Goal: Information Seeking & Learning: Learn about a topic

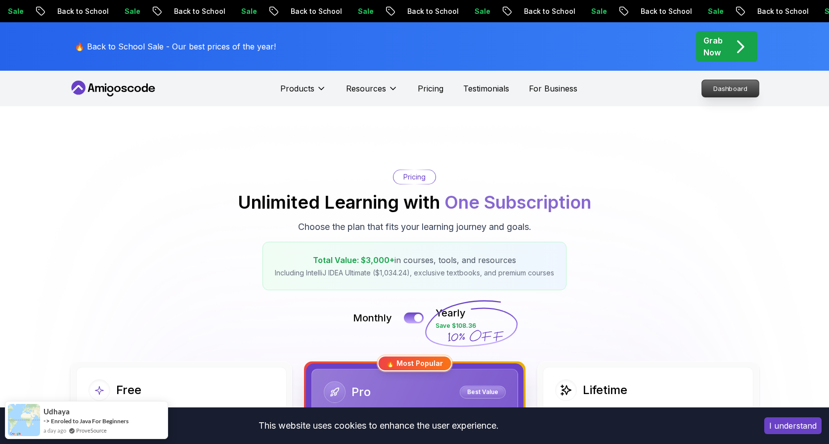
click at [748, 93] on p "Dashboard" at bounding box center [730, 88] width 57 height 17
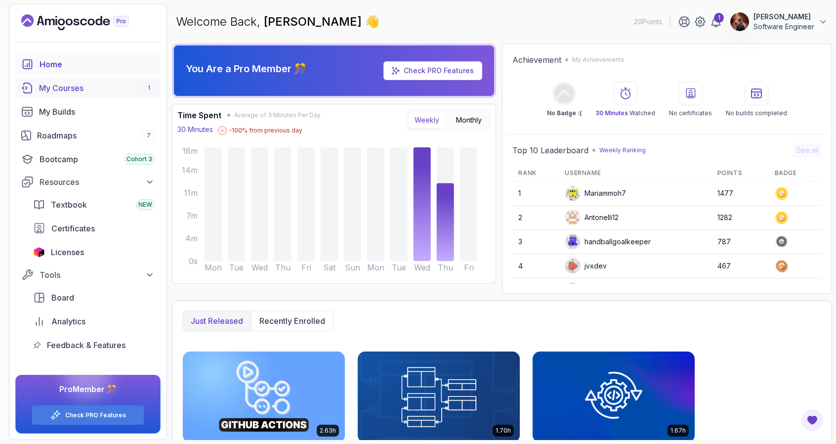
click at [83, 91] on div "My Courses 1" at bounding box center [97, 88] width 116 height 12
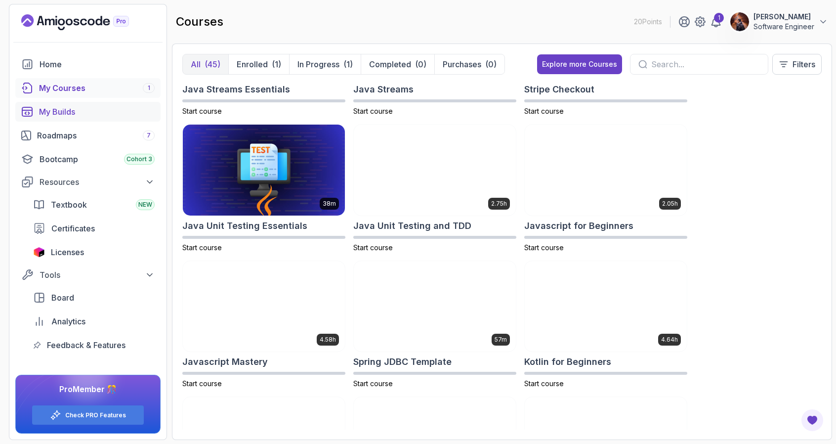
scroll to position [1050, 0]
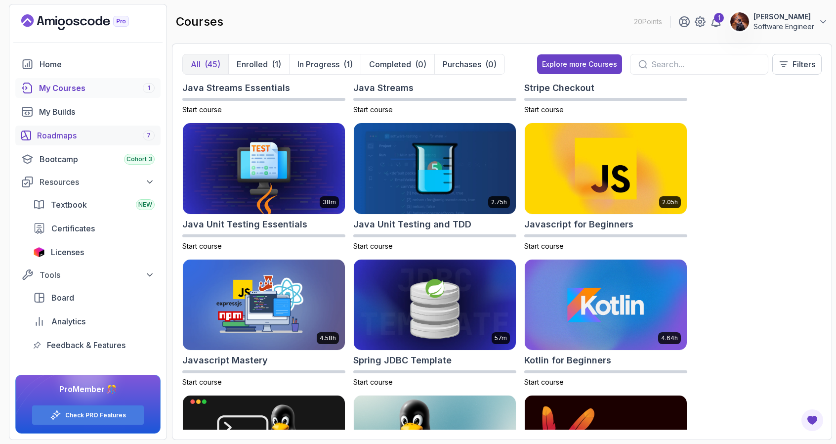
click at [77, 138] on div "Roadmaps 7" at bounding box center [96, 136] width 118 height 12
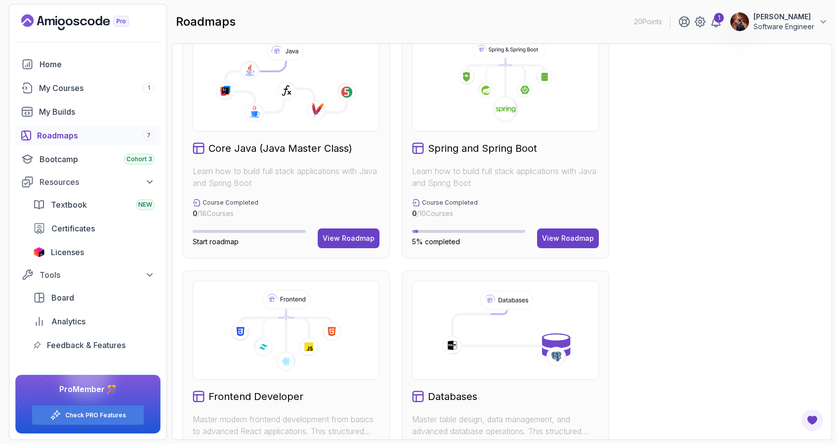
scroll to position [280, 0]
click at [563, 239] on div "View Roadmap" at bounding box center [568, 238] width 52 height 10
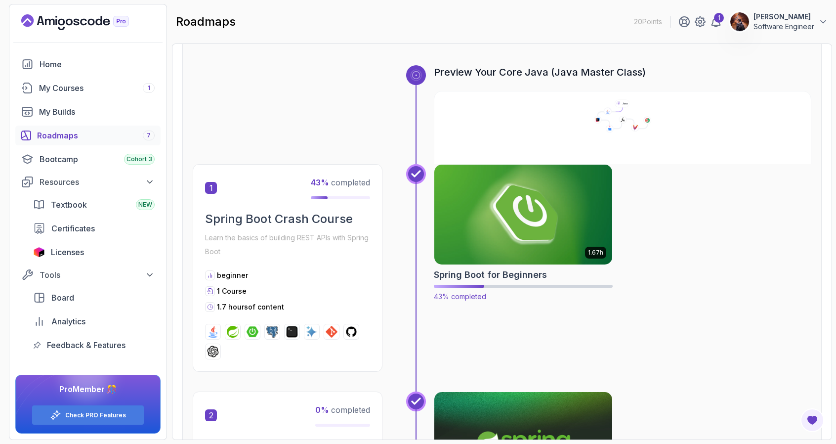
scroll to position [170, 0]
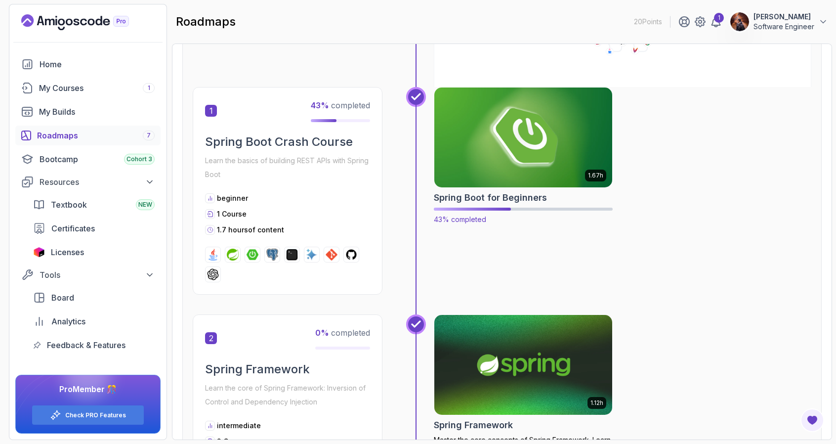
click at [574, 134] on img at bounding box center [523, 137] width 187 height 105
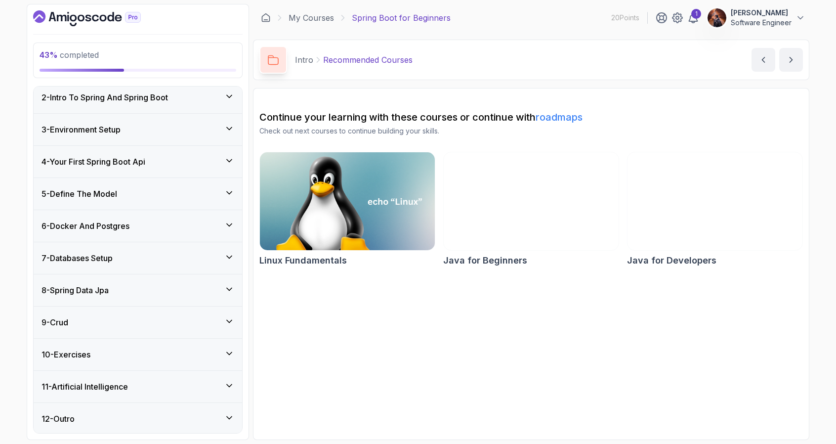
scroll to position [119, 0]
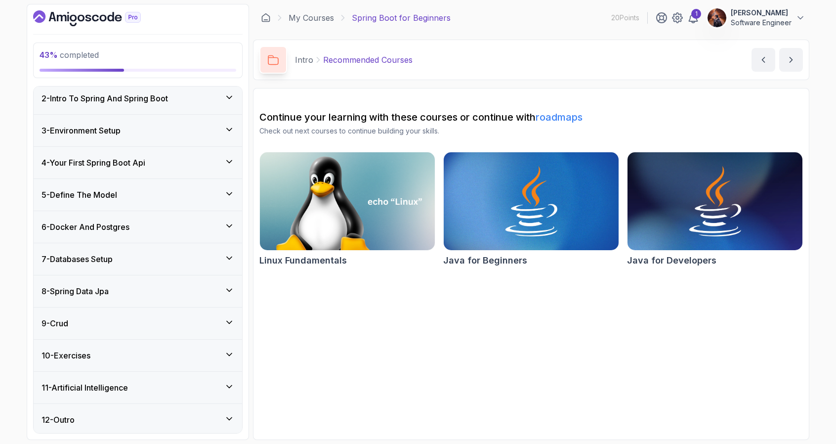
click at [149, 230] on div "6 - Docker And Postgres" at bounding box center [138, 227] width 193 height 12
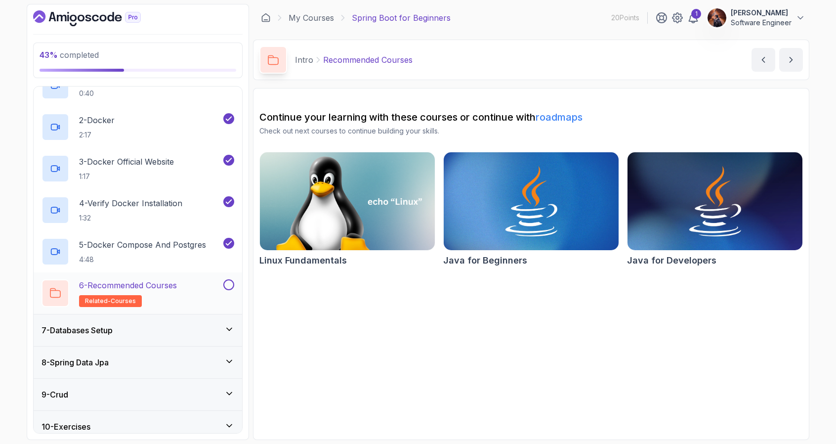
scroll to position [275, 0]
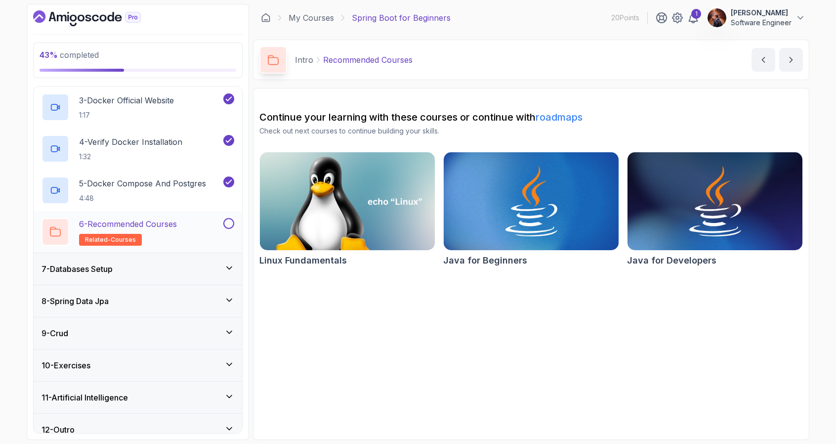
click at [227, 225] on button at bounding box center [228, 223] width 11 height 11
click at [229, 264] on icon at bounding box center [229, 268] width 10 height 10
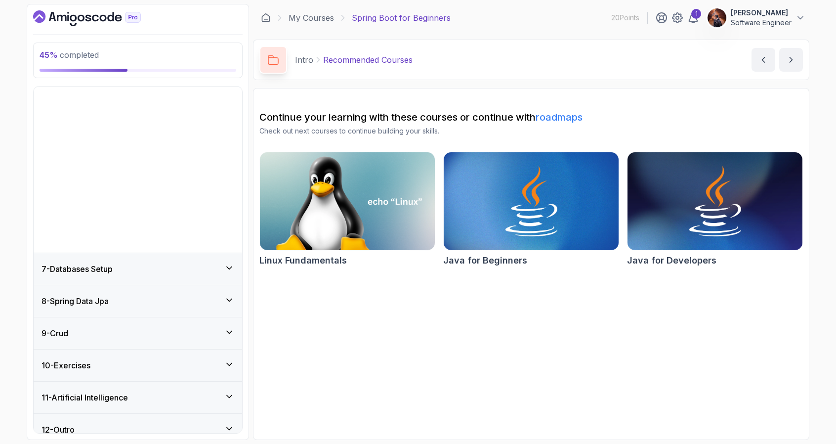
scroll to position [39, 0]
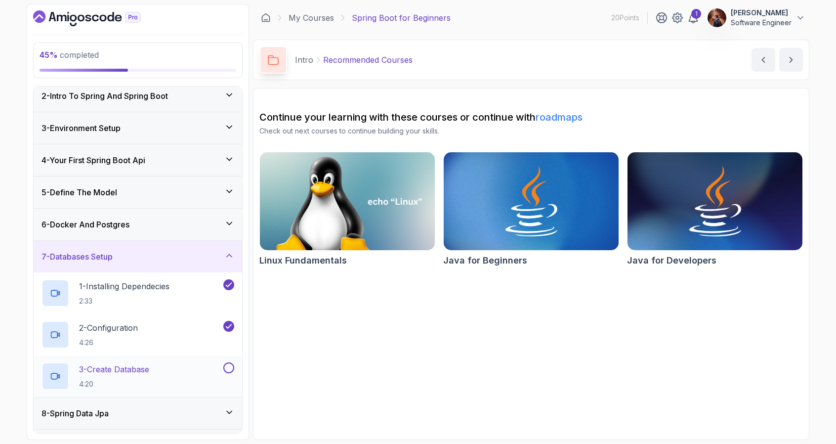
click at [177, 365] on div "3 - Create Database 4:20" at bounding box center [132, 376] width 180 height 28
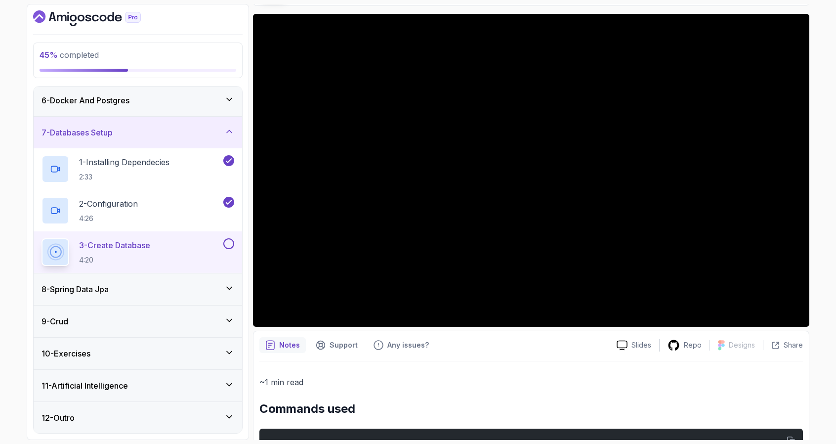
scroll to position [67, 0]
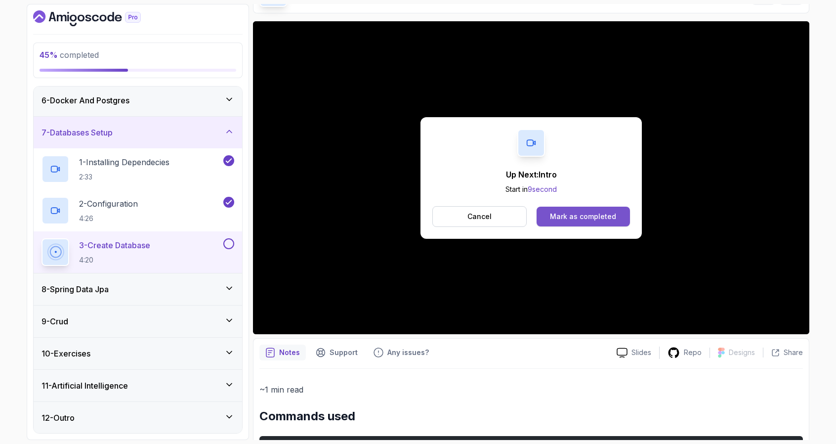
click at [566, 221] on button "Mark as completed" at bounding box center [583, 217] width 93 height 20
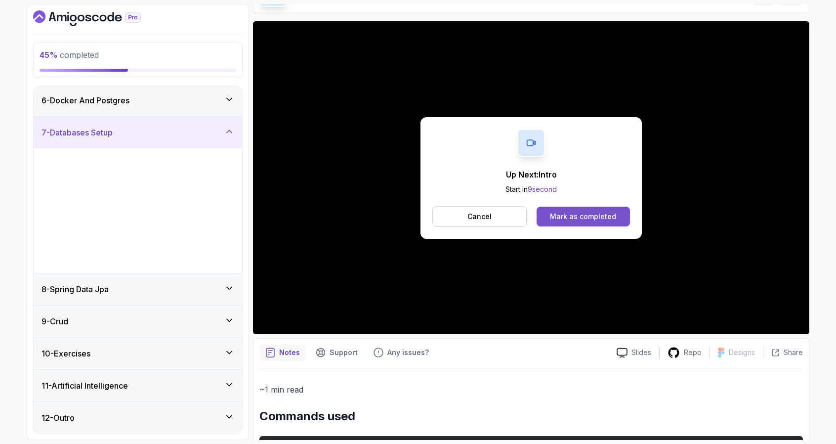
scroll to position [30, 0]
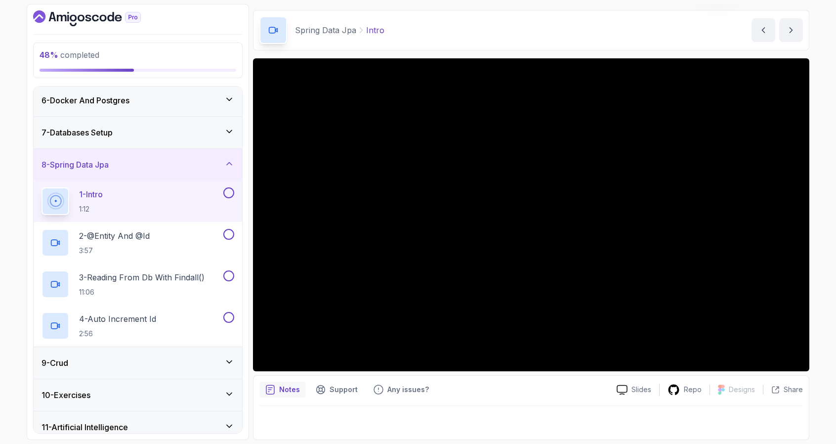
click at [231, 193] on button at bounding box center [228, 192] width 11 height 11
click at [178, 242] on div "2 - @Entity And @Id 3:57" at bounding box center [132, 243] width 180 height 28
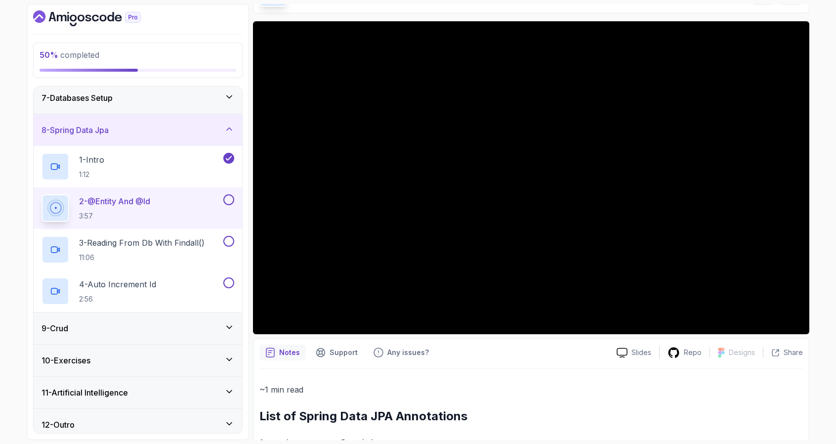
scroll to position [204, 0]
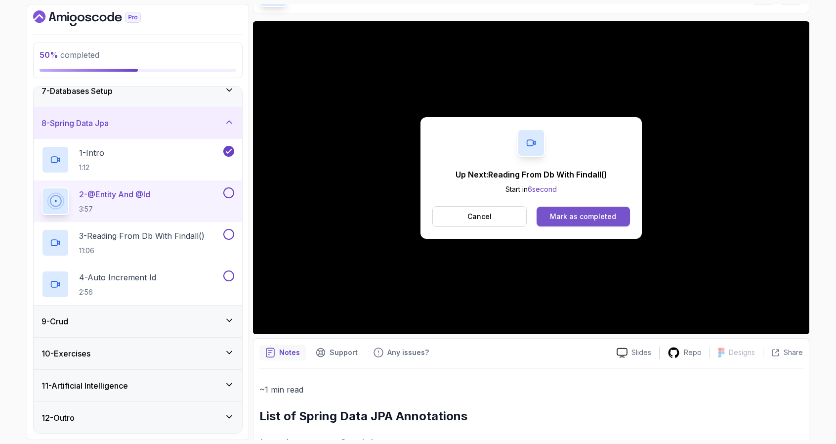
click at [565, 216] on div "Mark as completed" at bounding box center [583, 217] width 66 height 10
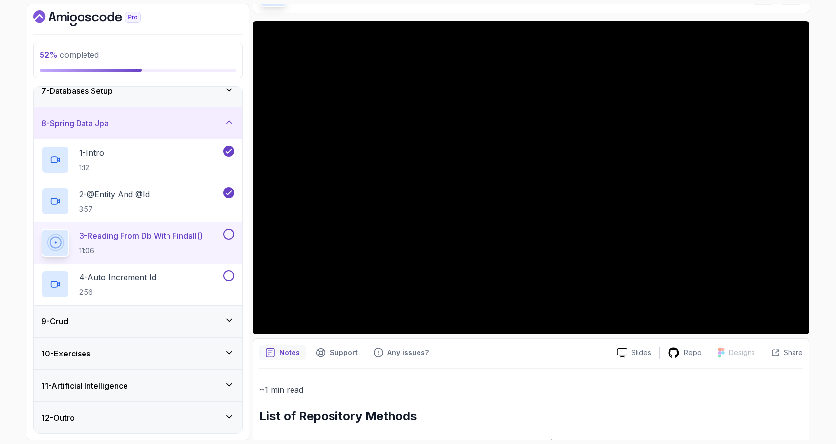
click at [538, 353] on div "Notes Support Any issues?" at bounding box center [435, 353] width 350 height 16
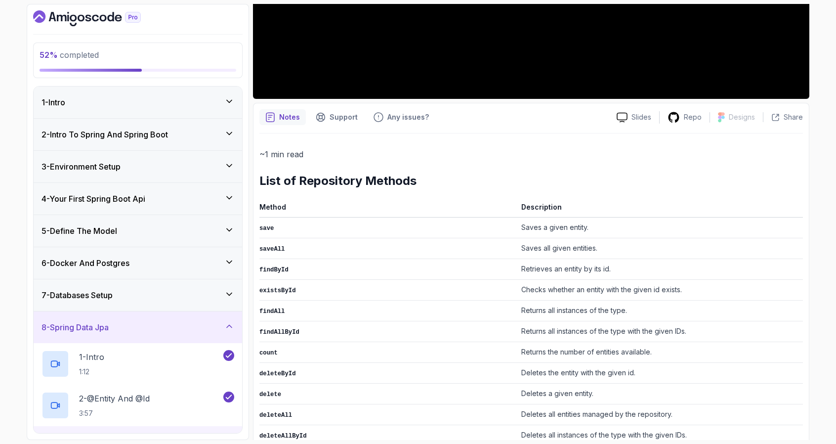
scroll to position [418, 0]
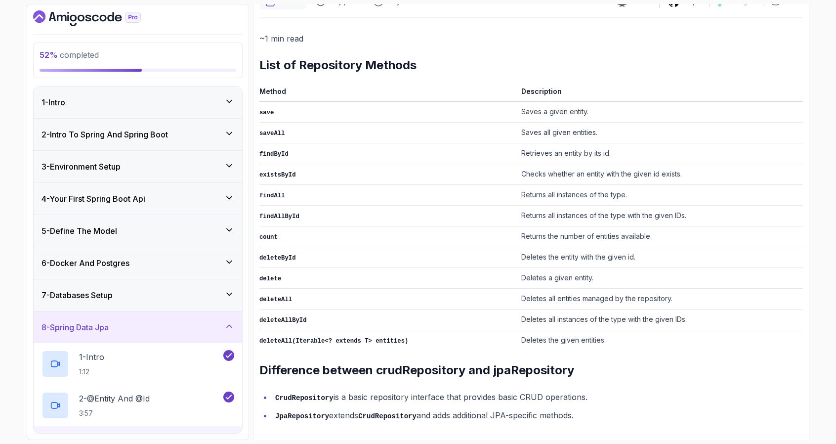
click at [85, 17] on icon "Dashboard" at bounding box center [87, 18] width 108 height 16
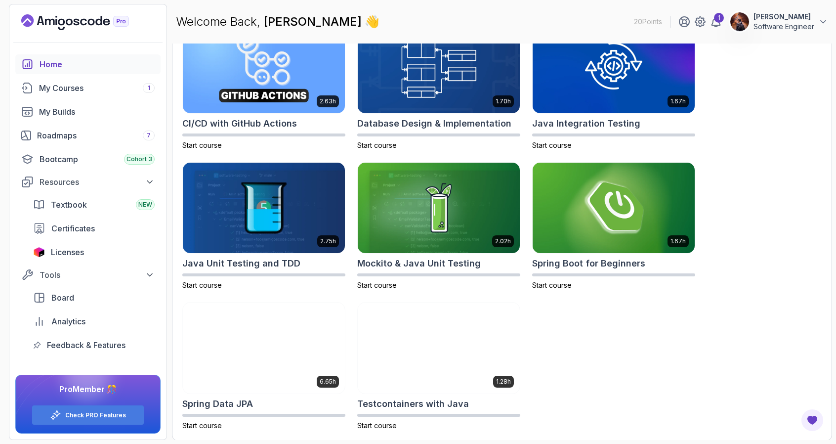
scroll to position [330, 0]
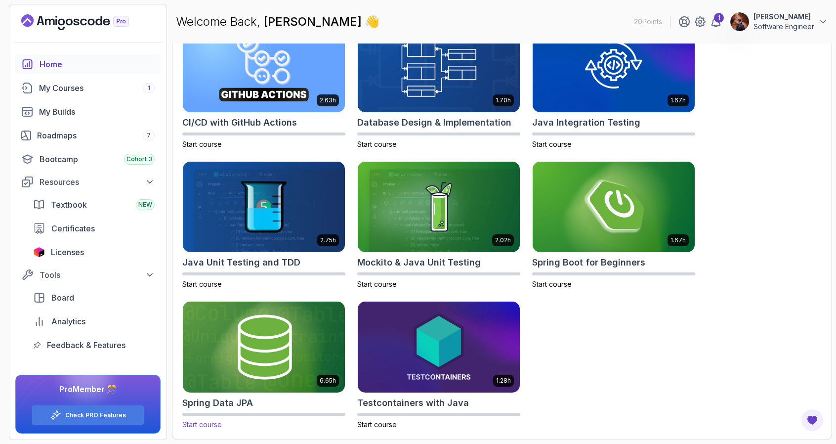
click at [239, 324] on img at bounding box center [264, 347] width 170 height 95
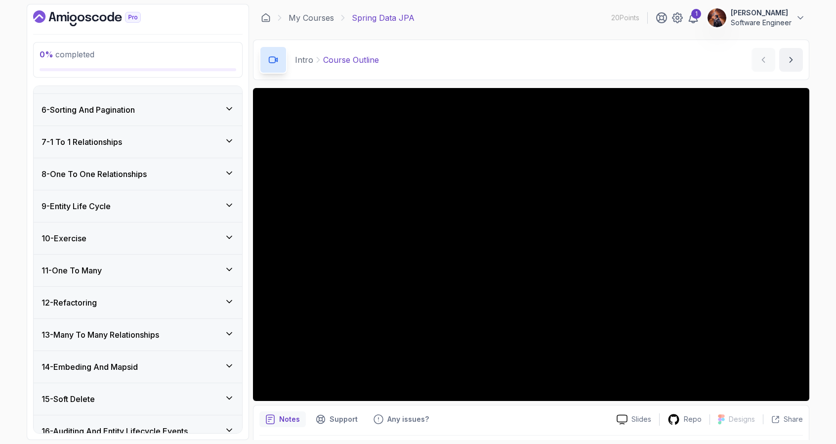
scroll to position [493, 0]
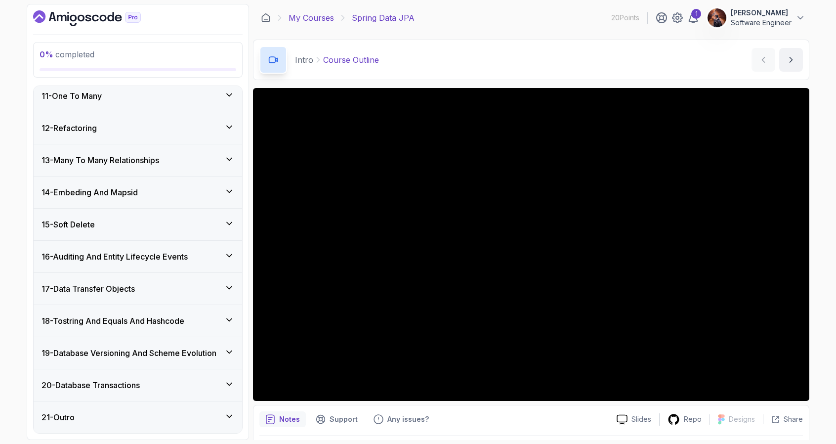
click at [299, 20] on link "My Courses" at bounding box center [311, 18] width 45 height 12
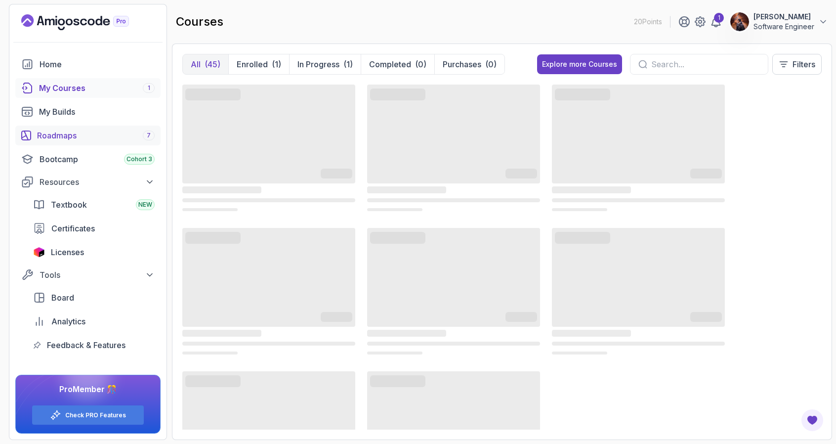
click at [75, 139] on div "Roadmaps 7" at bounding box center [96, 136] width 118 height 12
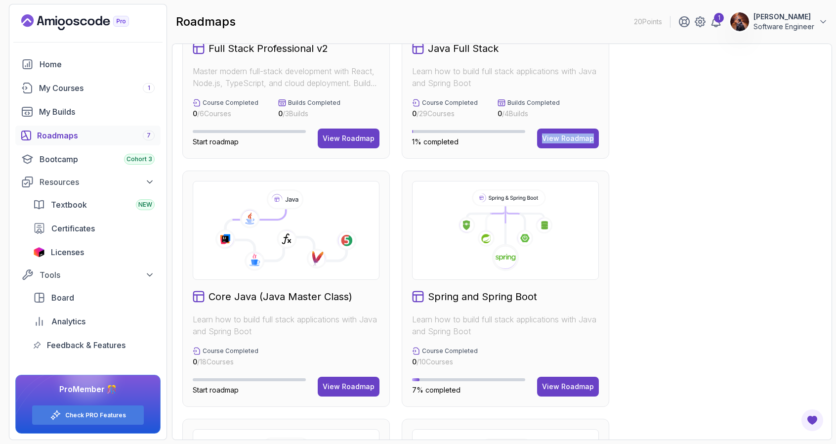
scroll to position [251, 0]
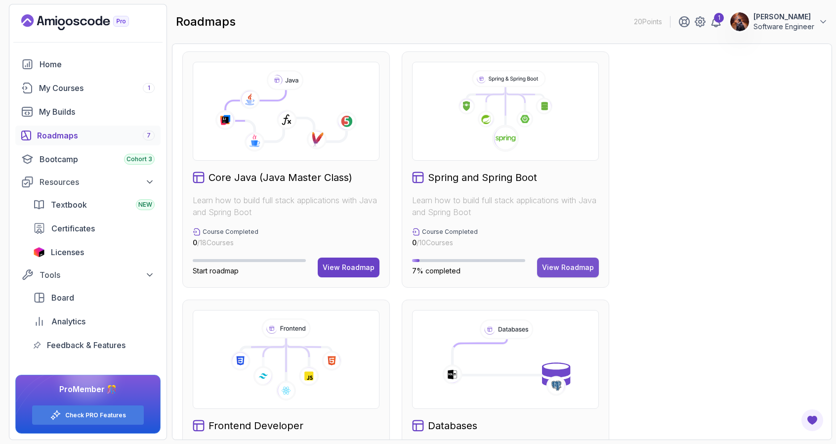
click at [569, 263] on div "View Roadmap" at bounding box center [568, 268] width 52 height 10
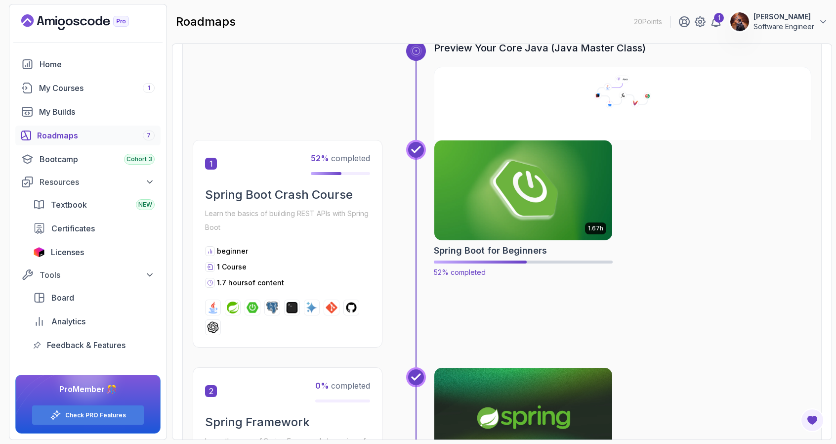
scroll to position [73, 0]
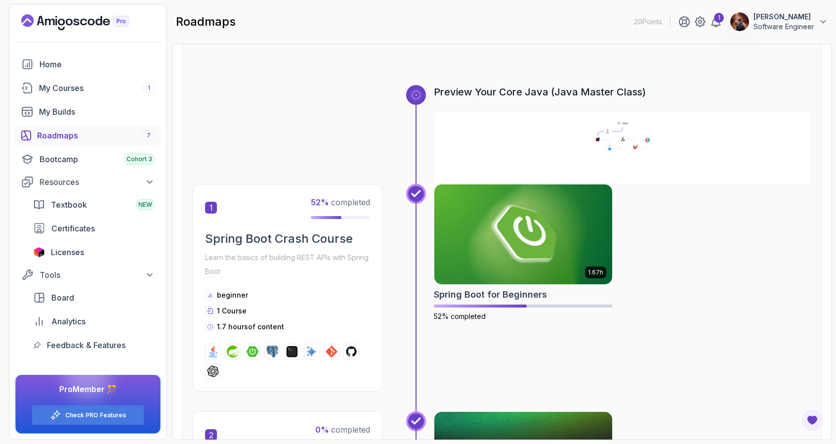
click at [417, 195] on icon at bounding box center [416, 194] width 10 height 10
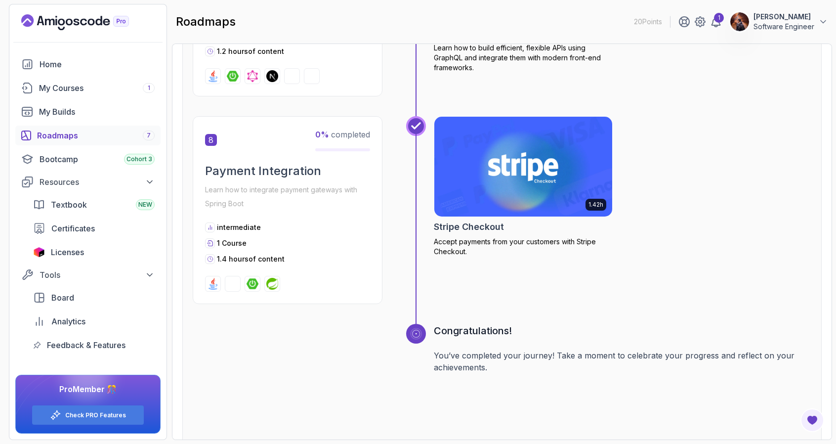
scroll to position [372, 0]
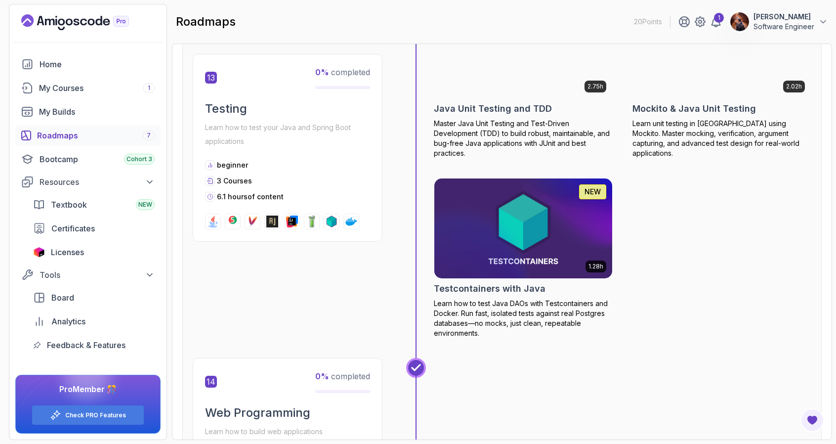
scroll to position [3199, 0]
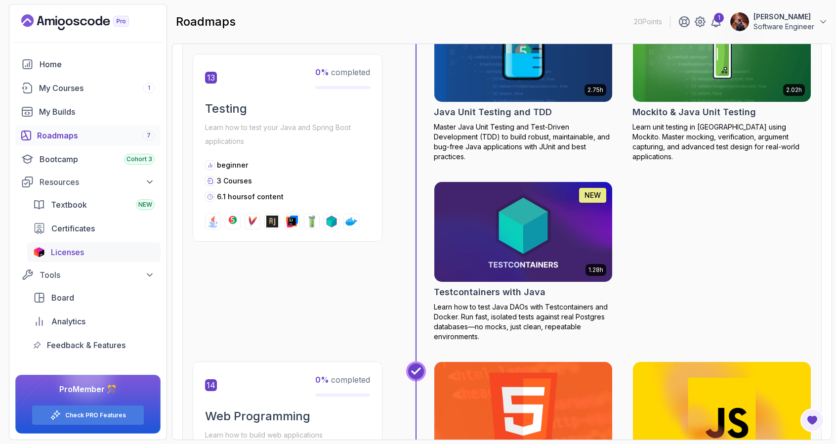
click at [71, 250] on span "Licenses" at bounding box center [67, 252] width 33 height 12
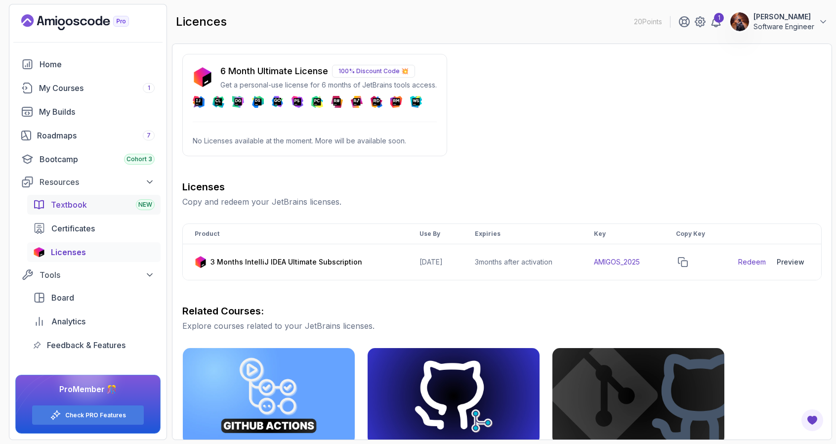
click at [129, 207] on div "Textbook NEW" at bounding box center [103, 205] width 104 height 12
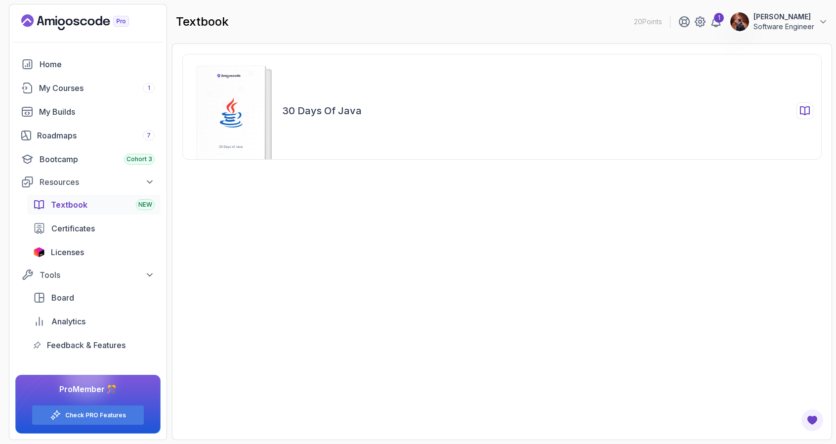
click at [320, 114] on h2 "30 Days of Java" at bounding box center [322, 111] width 80 height 14
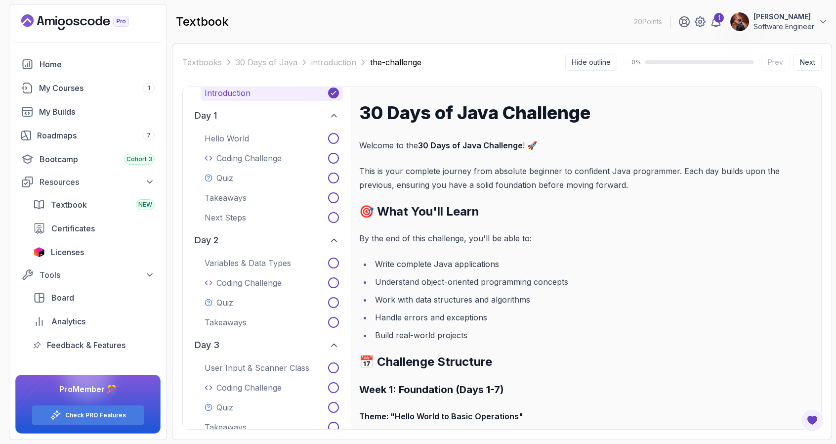
scroll to position [145, 0]
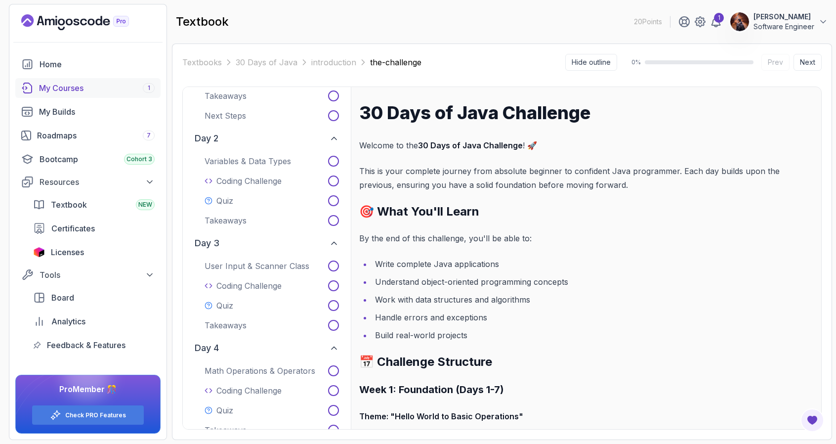
click at [98, 88] on div "My Courses 1" at bounding box center [97, 88] width 116 height 12
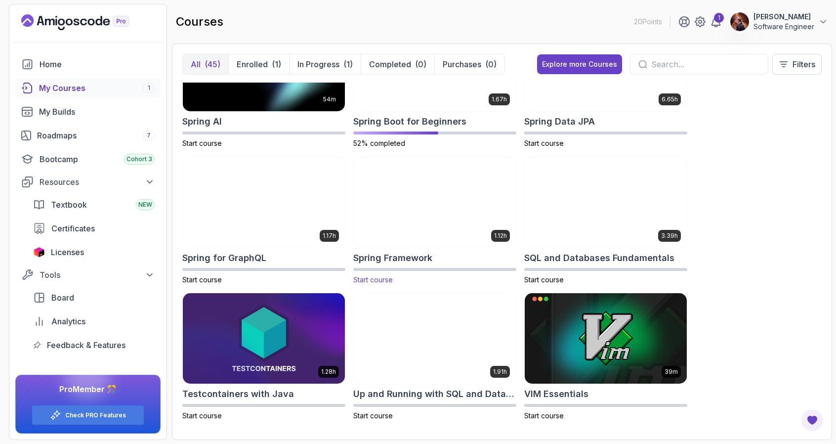
scroll to position [1579, 0]
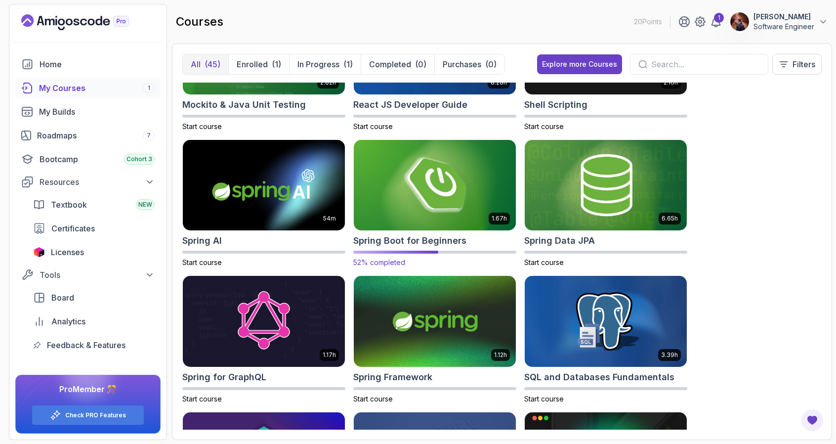
click at [437, 171] on img at bounding box center [435, 184] width 170 height 95
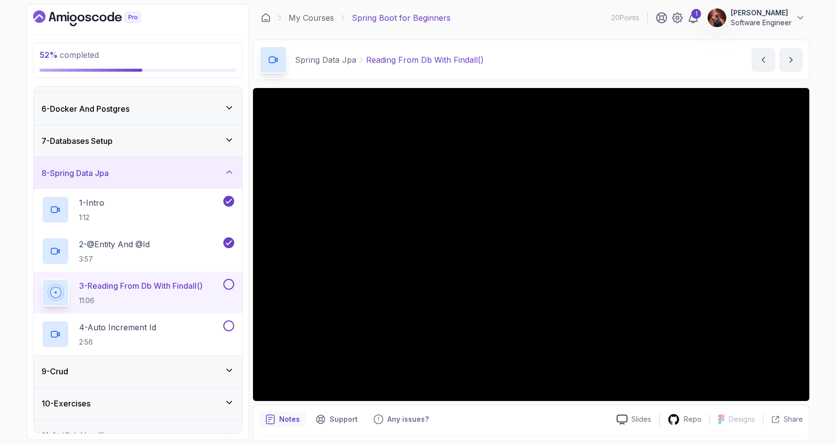
scroll to position [204, 0]
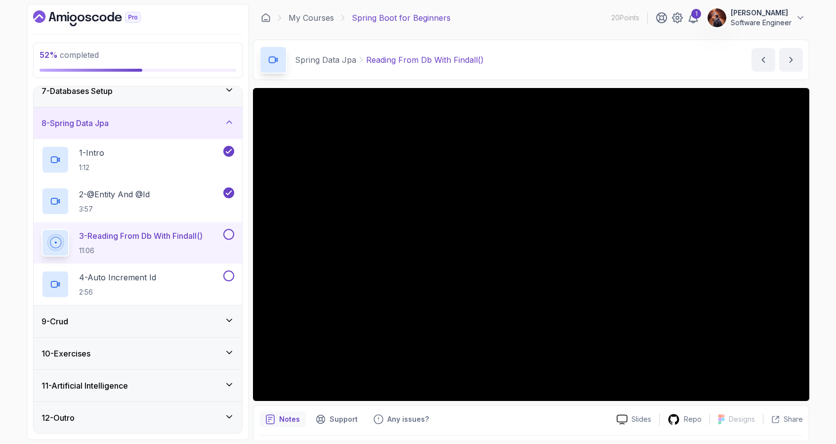
click at [230, 232] on button at bounding box center [228, 234] width 11 height 11
click at [230, 232] on icon at bounding box center [228, 234] width 9 height 10
click at [87, 319] on div "9 - Crud" at bounding box center [138, 321] width 193 height 12
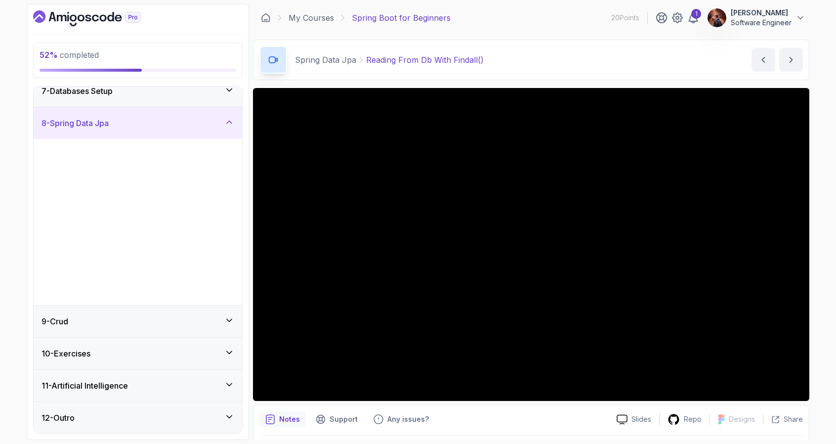
click at [87, 319] on div "9 - Crud" at bounding box center [138, 322] width 209 height 32
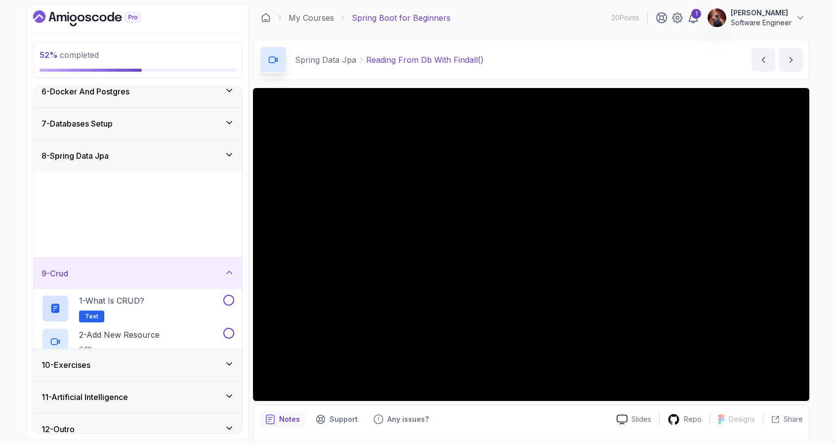
scroll to position [163, 0]
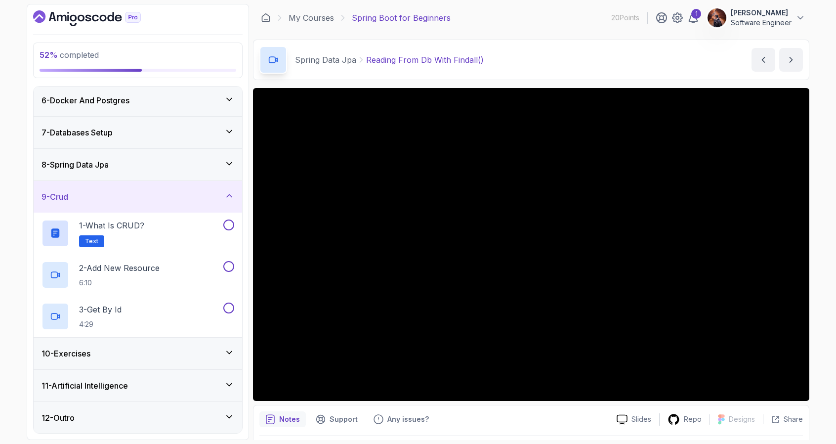
click at [120, 352] on div "10 - Exercises" at bounding box center [138, 354] width 193 height 12
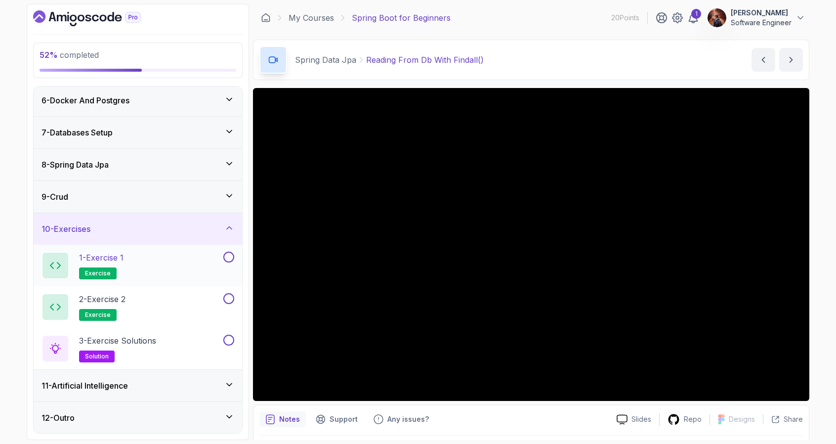
click at [169, 278] on div "1 - Exercise 1 exercise" at bounding box center [132, 266] width 180 height 28
